Goal: Information Seeking & Learning: Compare options

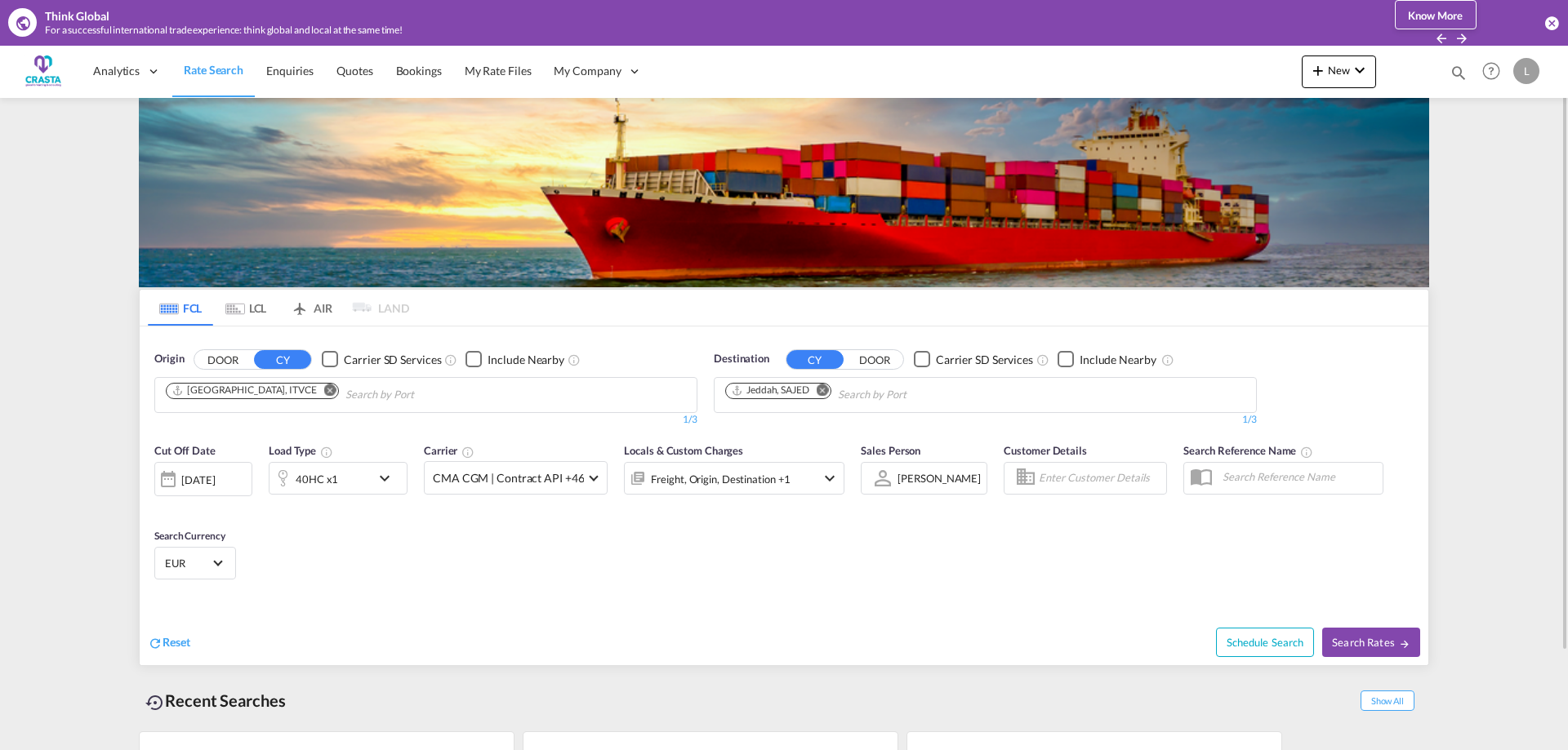
click at [324, 391] on md-icon "Remove" at bounding box center [330, 390] width 12 height 12
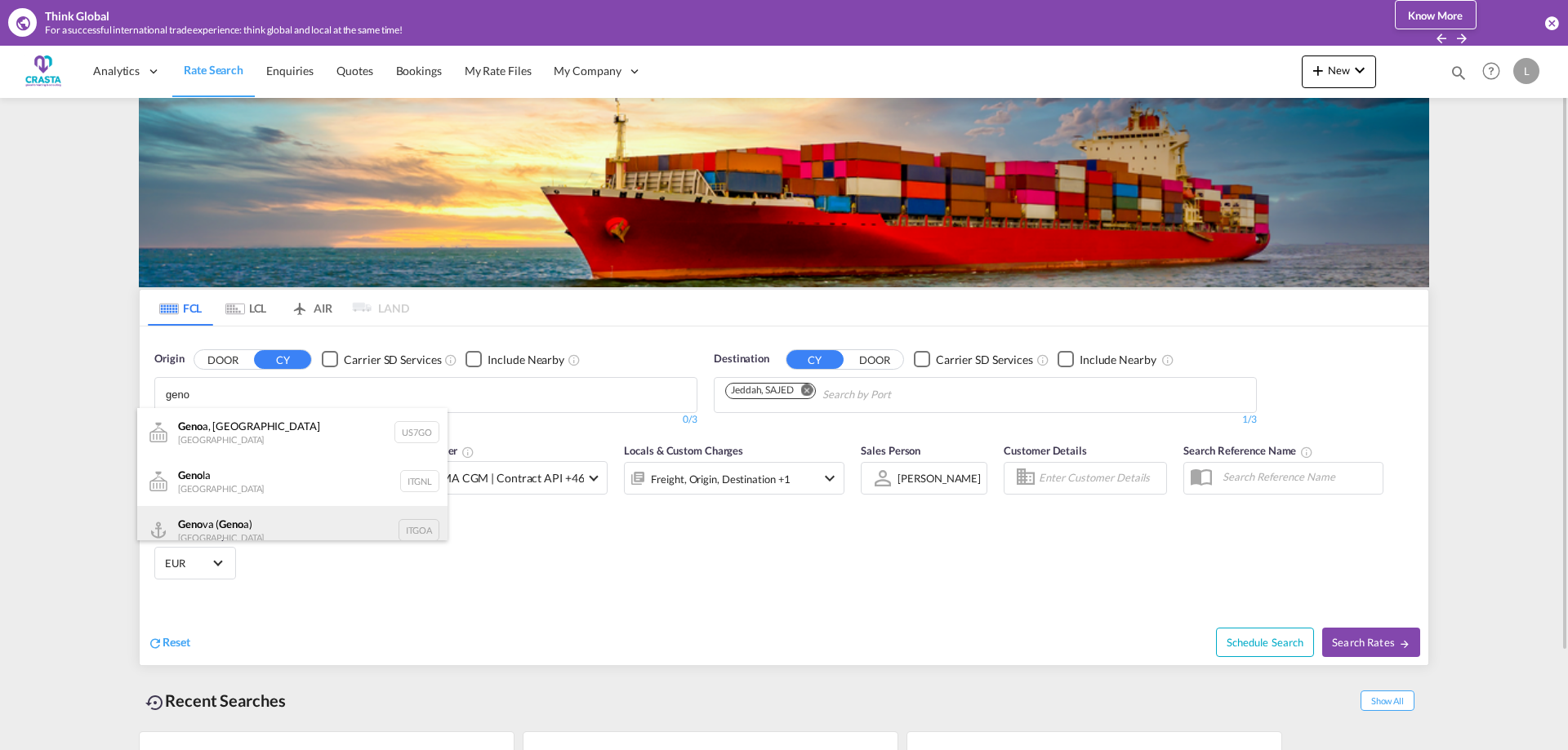
type input "geno"
click at [235, 515] on div "Geno va ( Geno a) [GEOGRAPHIC_DATA] ITGOA" at bounding box center [292, 530] width 311 height 49
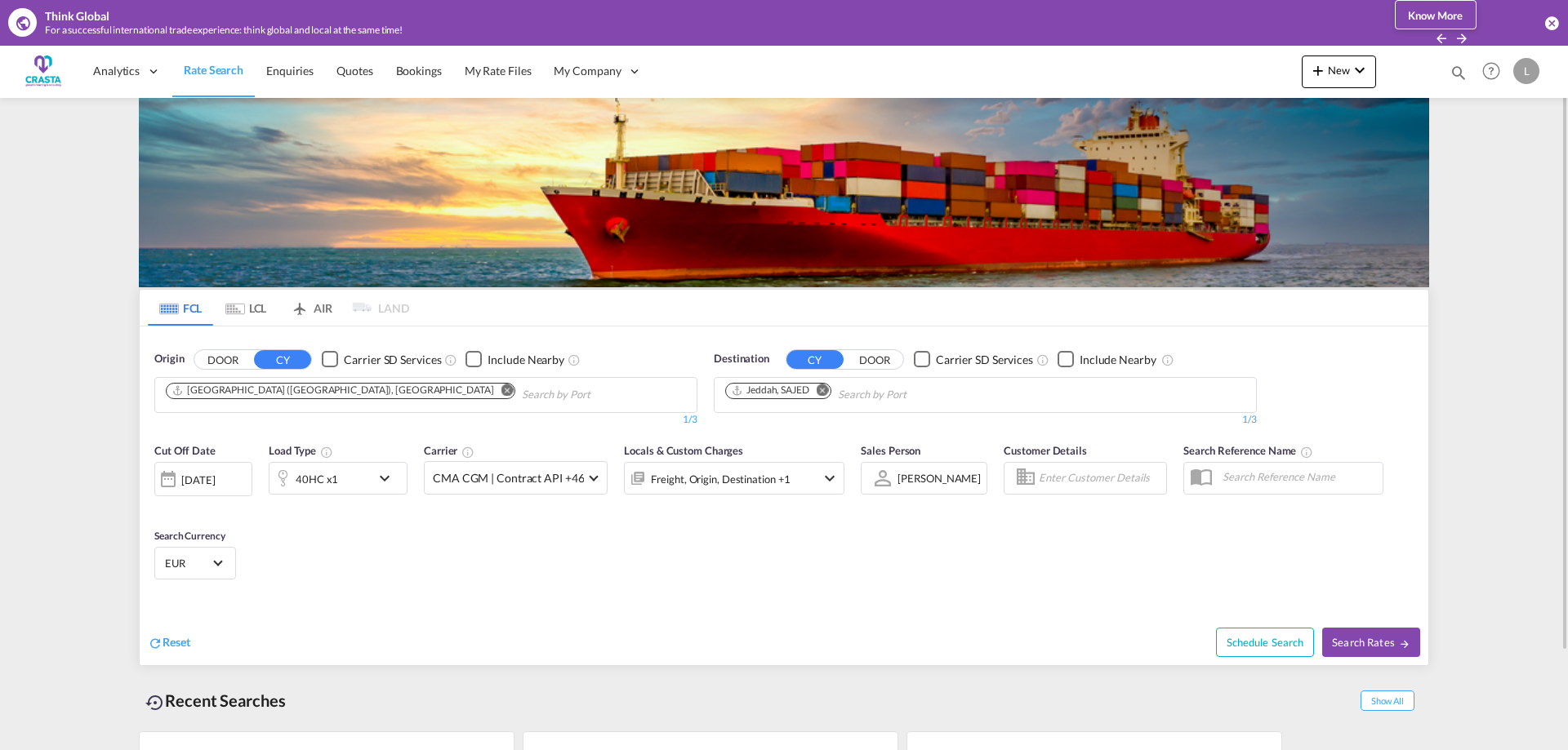
click at [827, 390] on md-icon "Remove" at bounding box center [822, 390] width 12 height 12
type input "[GEOGRAPHIC_DATA]"
click at [776, 422] on div "[GEOGRAPHIC_DATA] [GEOGRAPHIC_DATA] [GEOGRAPHIC_DATA]" at bounding box center [852, 432] width 311 height 49
click at [1400, 642] on md-icon "icon-arrow-right" at bounding box center [1405, 644] width 12 height 11
type input "ITGOA to [GEOGRAPHIC_DATA] / [DATE]"
